Goal: Information Seeking & Learning: Learn about a topic

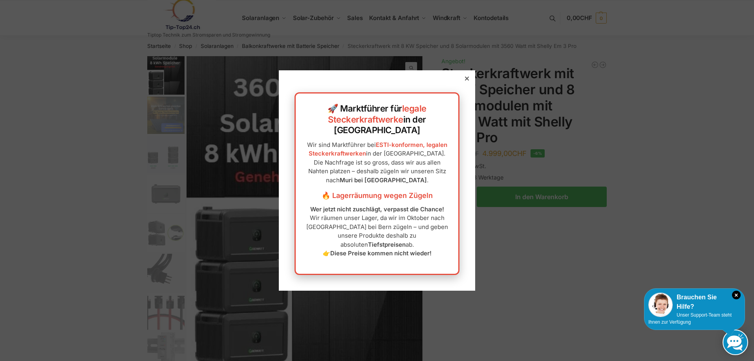
click at [463, 82] on div at bounding box center [466, 78] width 7 height 7
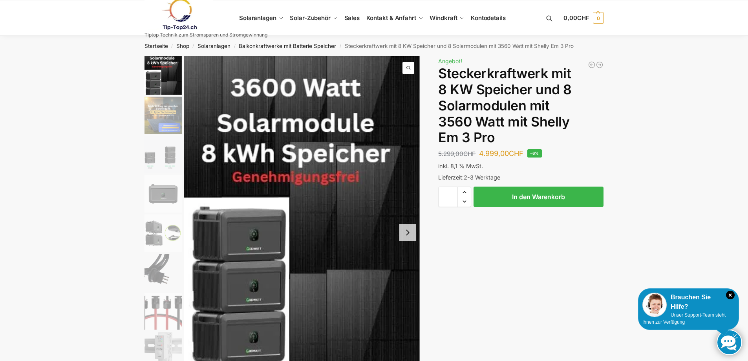
click at [160, 115] on img "2 / 9" at bounding box center [163, 115] width 37 height 37
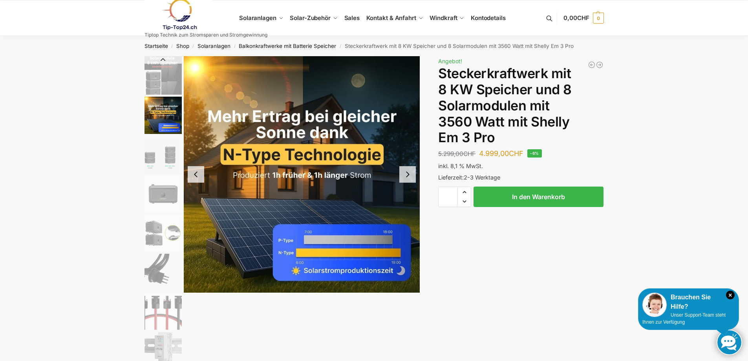
click at [171, 158] on img "3 / 9" at bounding box center [163, 154] width 37 height 37
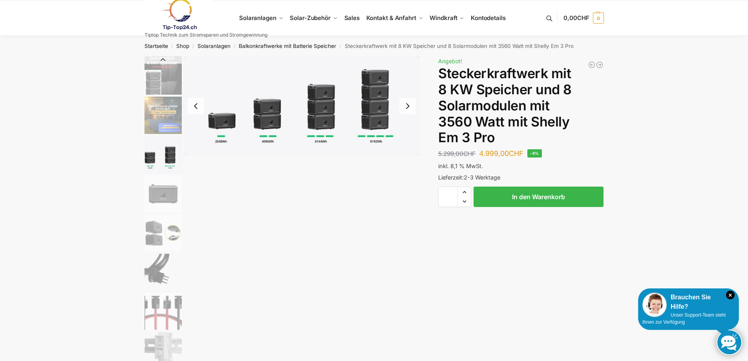
click at [167, 160] on img "3 / 9" at bounding box center [163, 154] width 37 height 37
click at [165, 188] on img "4 / 9" at bounding box center [163, 193] width 37 height 37
click at [167, 194] on img "4 / 9" at bounding box center [163, 193] width 37 height 37
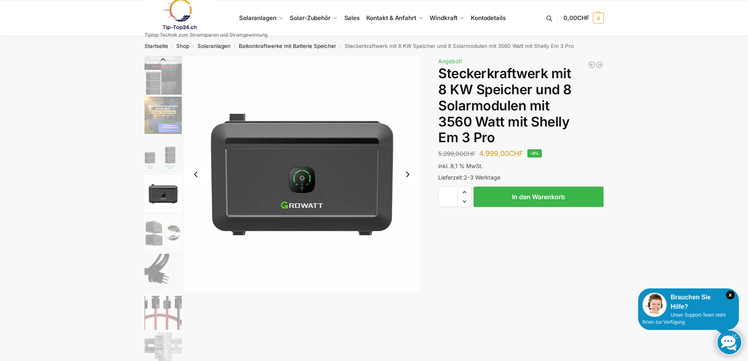
click at [159, 228] on img "5 / 9" at bounding box center [163, 232] width 37 height 37
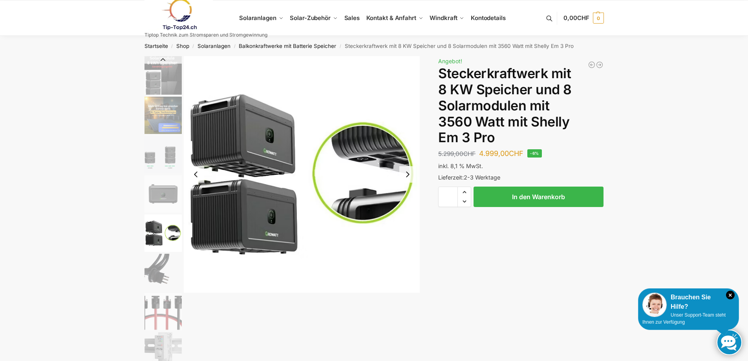
click at [155, 269] on img "6 / 9" at bounding box center [163, 272] width 37 height 37
click at [147, 271] on img "6 / 9" at bounding box center [163, 272] width 37 height 37
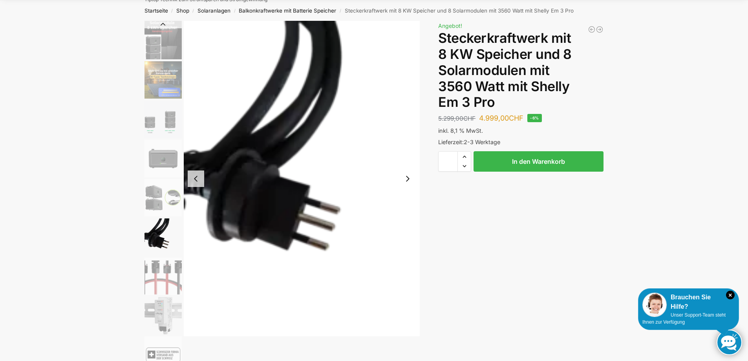
scroll to position [39, 0]
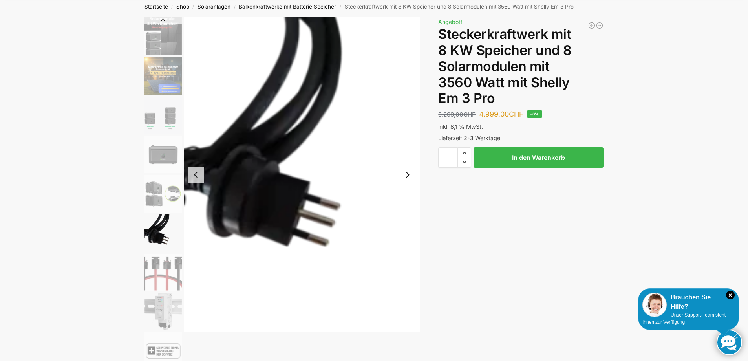
click at [157, 266] on img "7 / 9" at bounding box center [163, 272] width 37 height 37
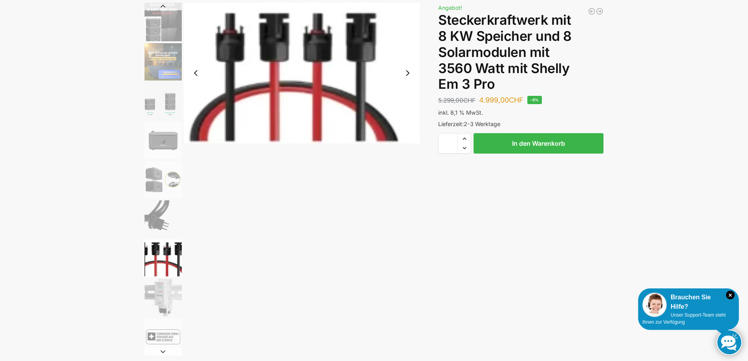
scroll to position [79, 0]
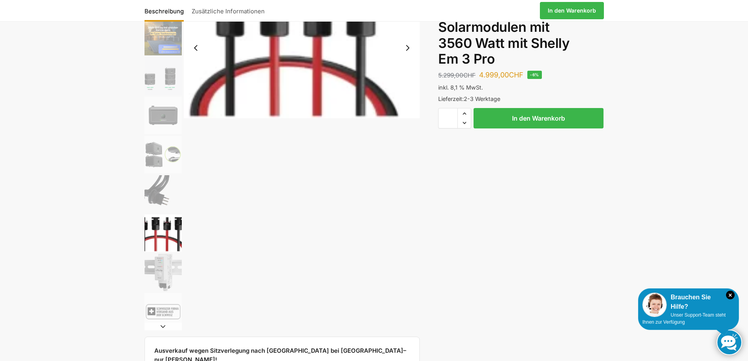
click at [168, 268] on img "8 / 9" at bounding box center [163, 272] width 37 height 37
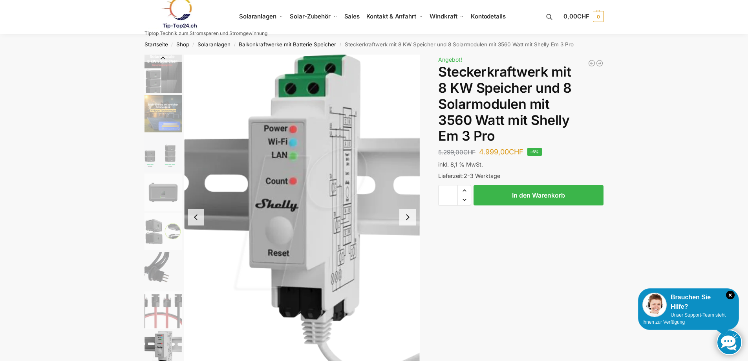
scroll to position [0, 0]
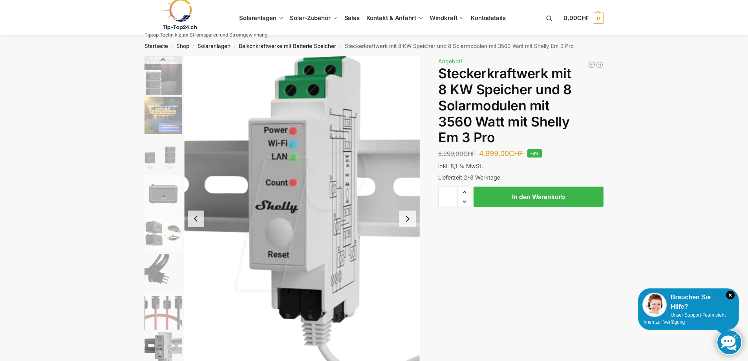
click at [157, 113] on img "2 / 9" at bounding box center [163, 115] width 37 height 37
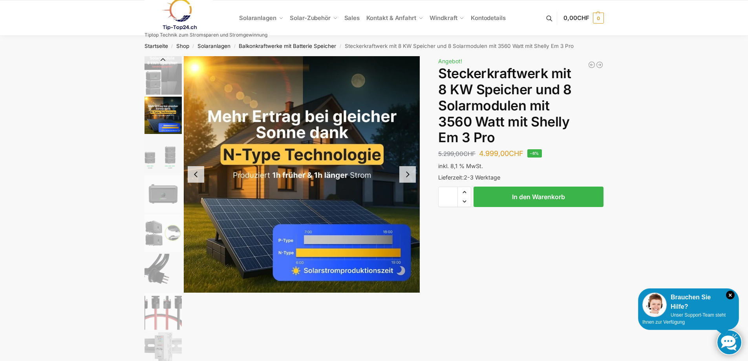
drag, startPoint x: 113, startPoint y: 55, endPoint x: 89, endPoint y: 20, distance: 42.2
